Goal: Task Accomplishment & Management: Complete application form

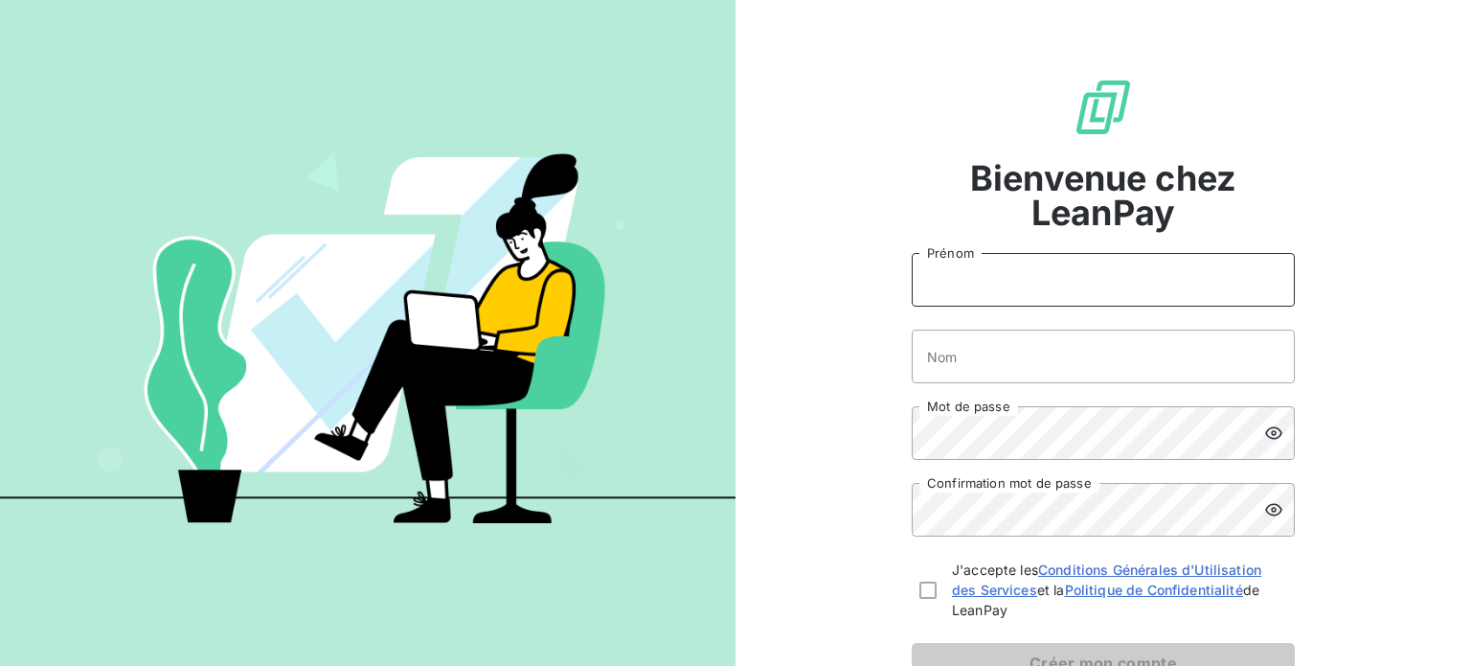
click at [982, 283] on input "Prénom" at bounding box center [1103, 280] width 383 height 54
type input "[PERSON_NAME]"
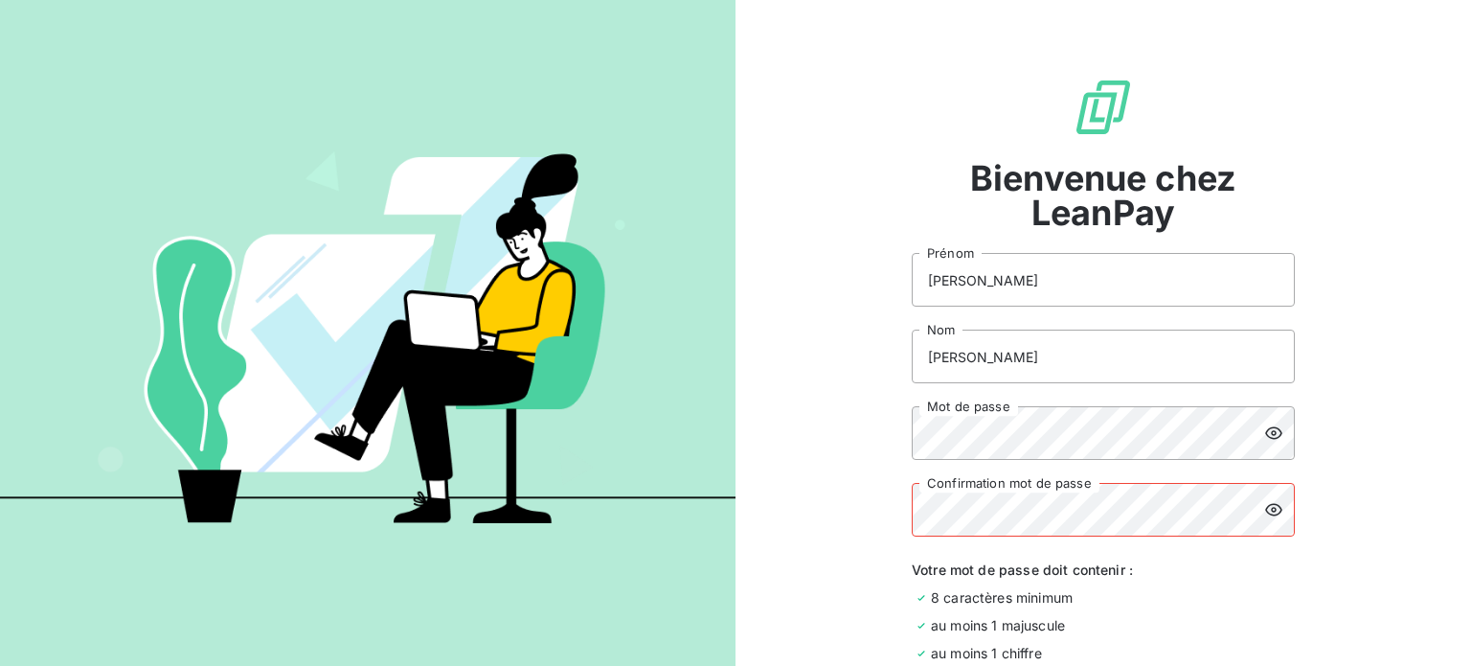
click at [1264, 435] on icon at bounding box center [1273, 432] width 19 height 19
click at [1268, 504] on icon at bounding box center [1273, 510] width 17 height 12
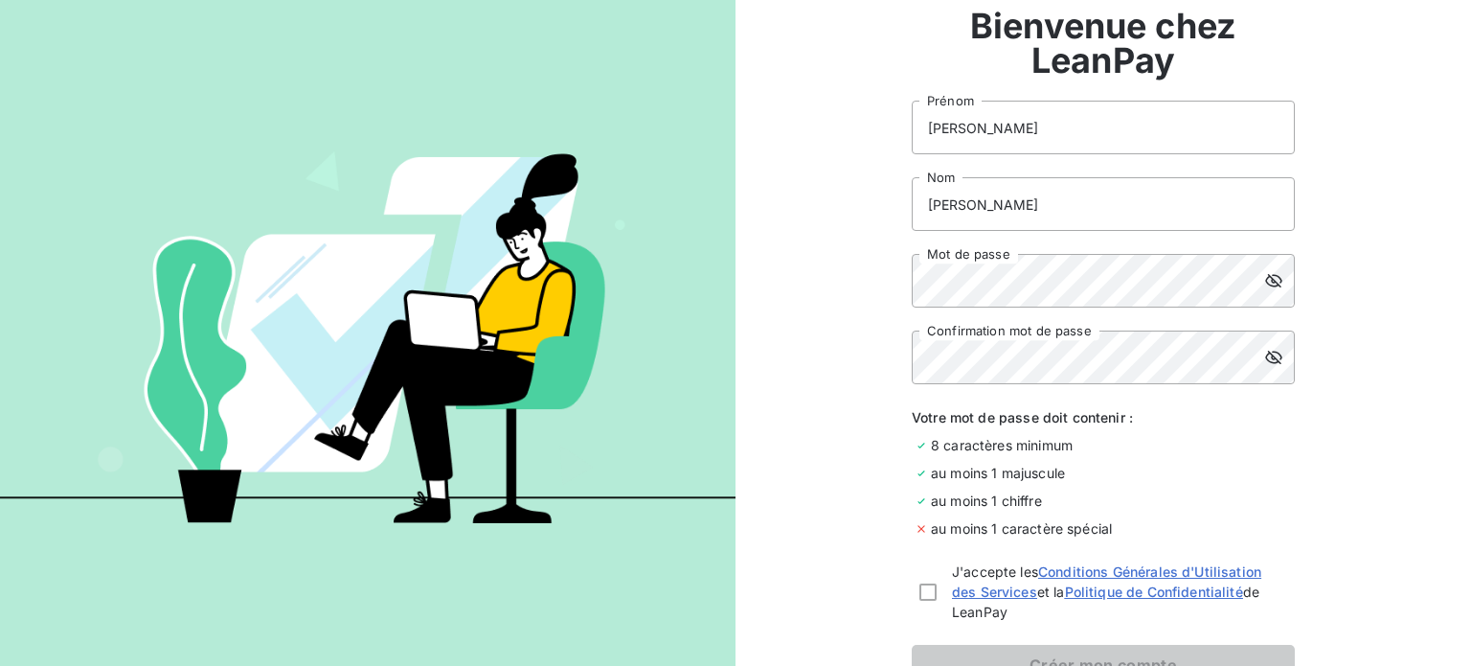
scroll to position [149, 0]
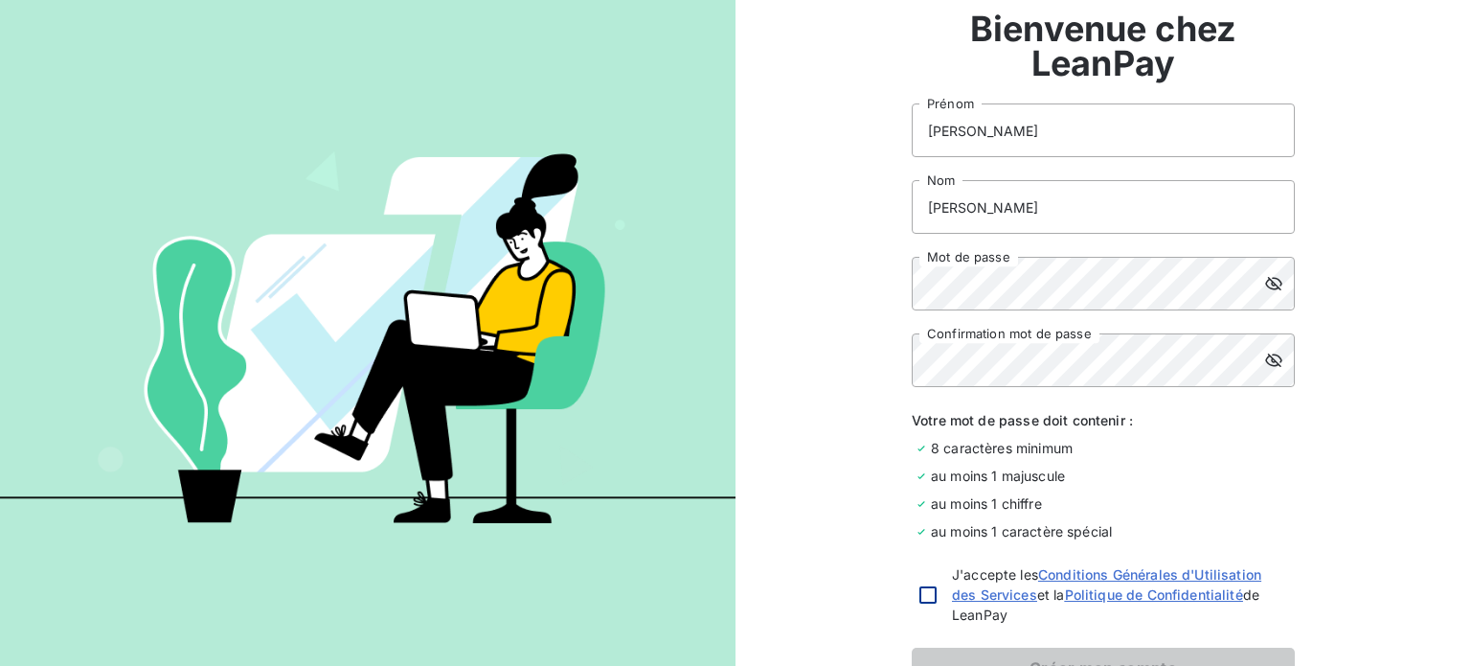
click at [920, 590] on div at bounding box center [927, 594] width 17 height 17
checkbox input "true"
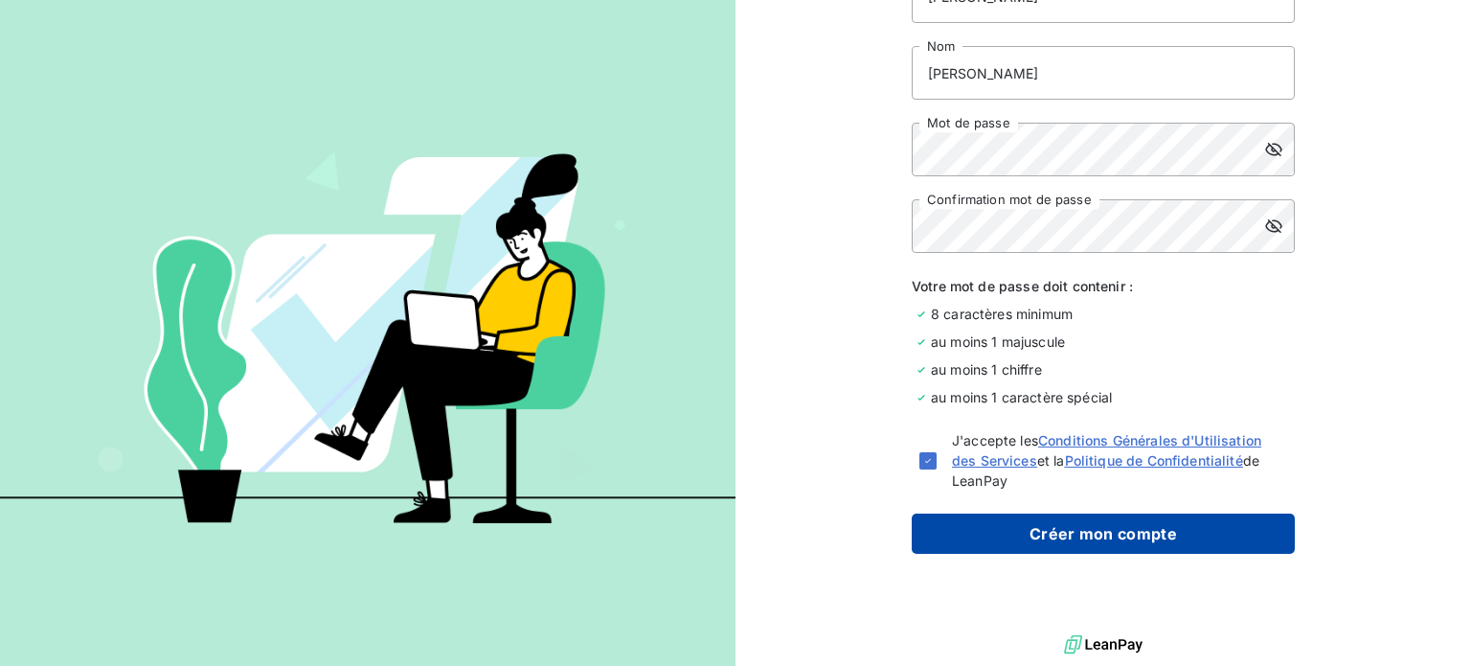
click at [1122, 544] on button "Créer mon compte" at bounding box center [1103, 533] width 383 height 40
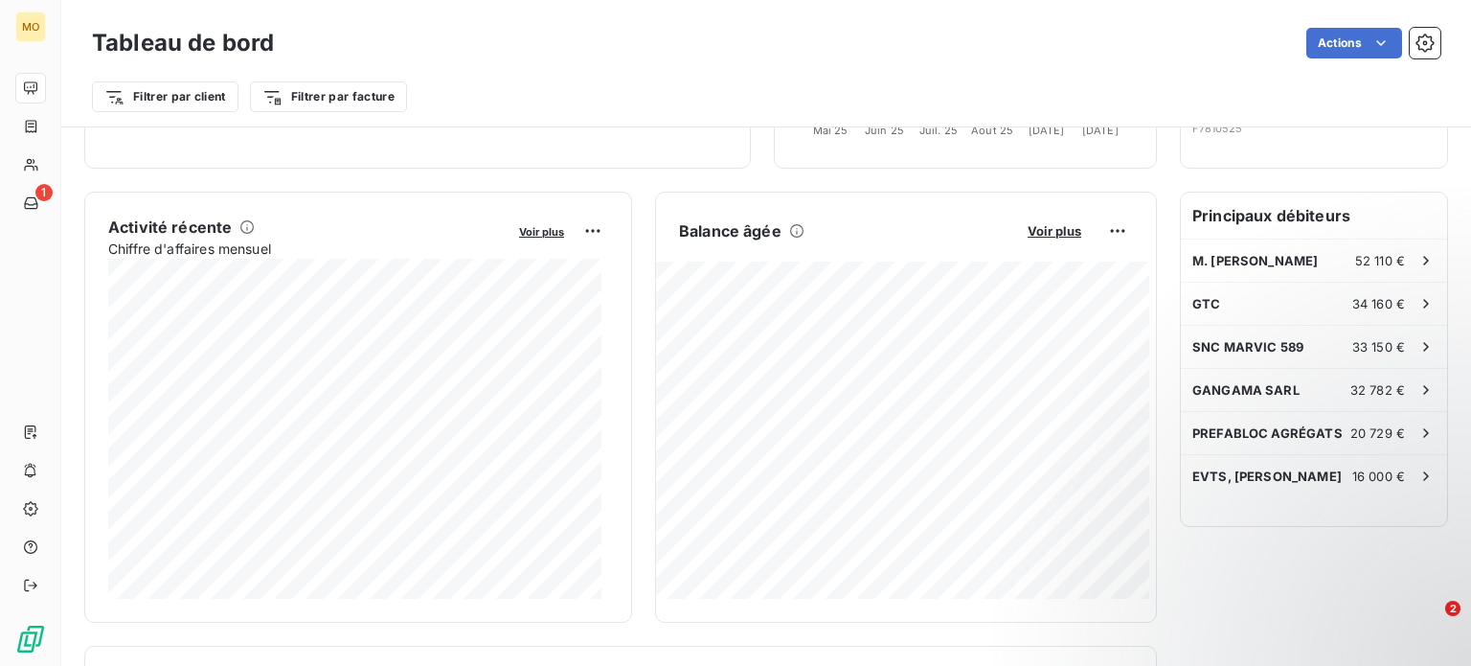
scroll to position [303, 0]
